Goal: Information Seeking & Learning: Learn about a topic

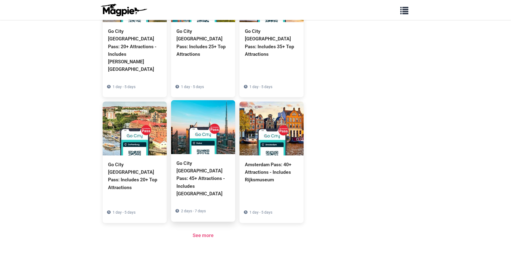
scroll to position [354, 0]
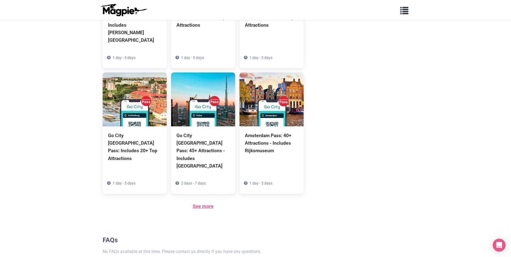
click at [205, 204] on link "See more" at bounding box center [203, 207] width 21 height 6
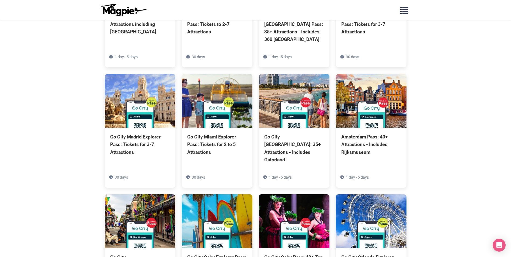
scroll to position [927, 0]
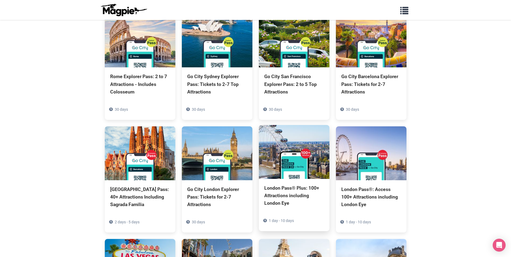
click at [294, 125] on img at bounding box center [294, 152] width 71 height 54
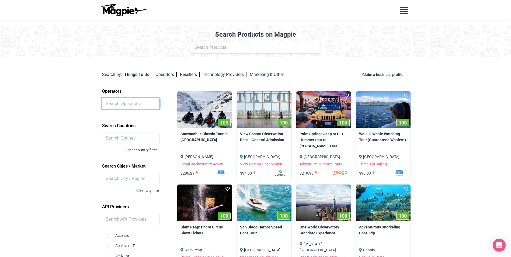
click at [119, 101] on input "text" at bounding box center [130, 103] width 57 height 11
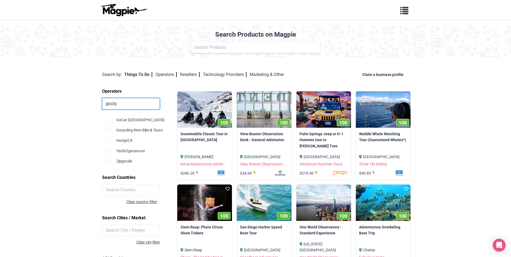
click button at bounding box center [0, 0] width 0 height 0
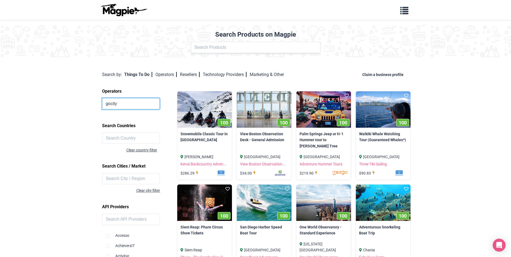
click button at bounding box center [0, 0] width 0 height 0
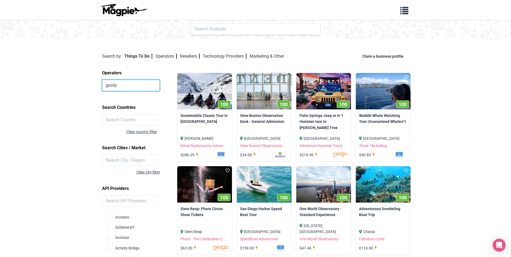
scroll to position [27, 0]
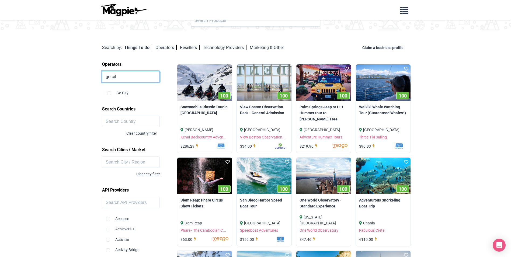
type input "go cit"
click at [109, 95] on input "checkbox" at bounding box center [109, 93] width 4 height 4
checkbox input "true"
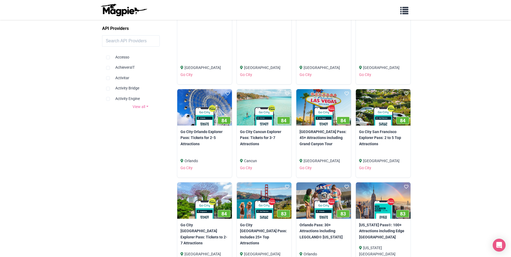
scroll to position [565, 0]
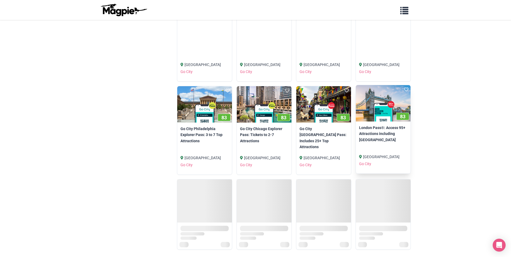
click at [370, 110] on img at bounding box center [383, 103] width 55 height 36
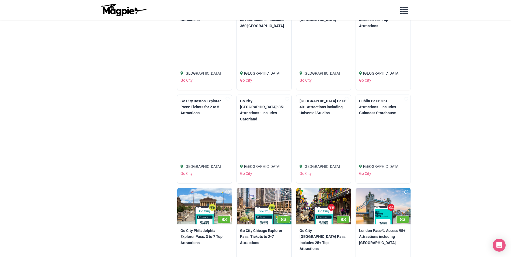
scroll to position [403, 0]
